Goal: Information Seeking & Learning: Learn about a topic

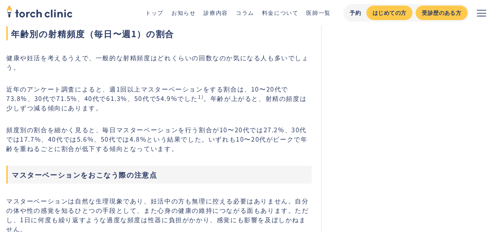
scroll to position [350, 0]
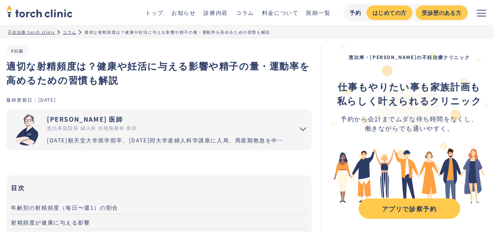
scroll to position [1471, 0]
